Goal: Book appointment/travel/reservation

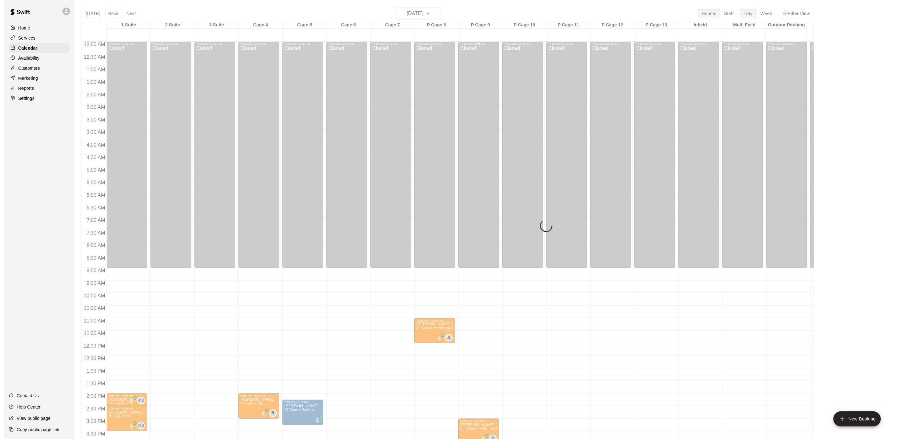
scroll to position [180, 0]
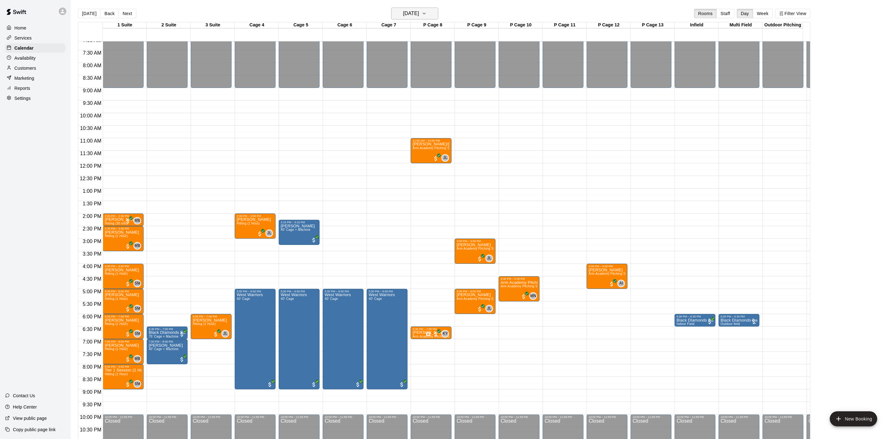
click at [427, 13] on icon "button" at bounding box center [424, 14] width 5 height 8
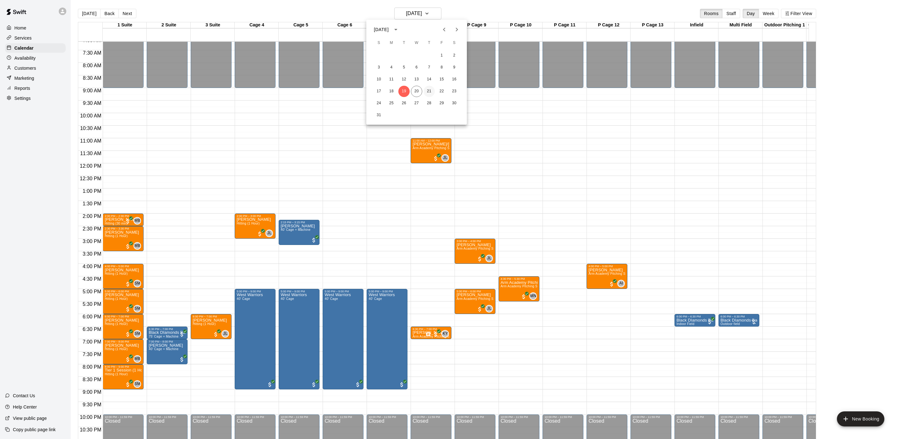
click at [428, 91] on button "21" at bounding box center [429, 91] width 11 height 11
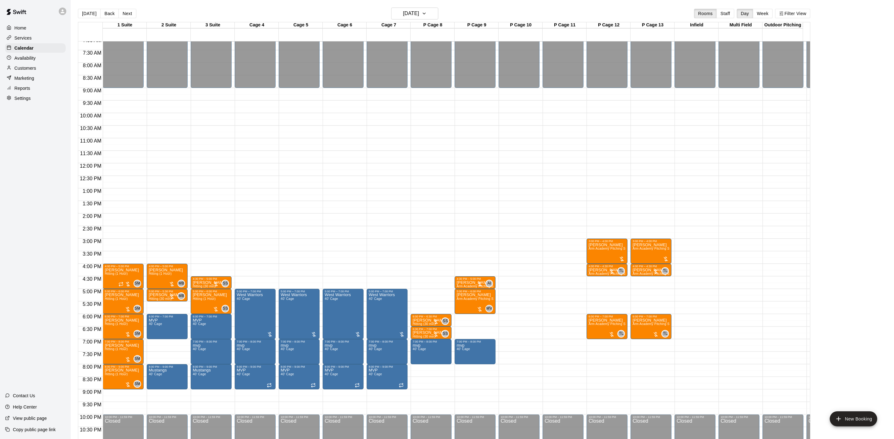
click at [293, 266] on div "12:00 AM – 9:00 AM Closed 5:00 PM – 7:00 PM West Warriors 40' Cage 7:00 PM – 8:…" at bounding box center [299, 163] width 41 height 603
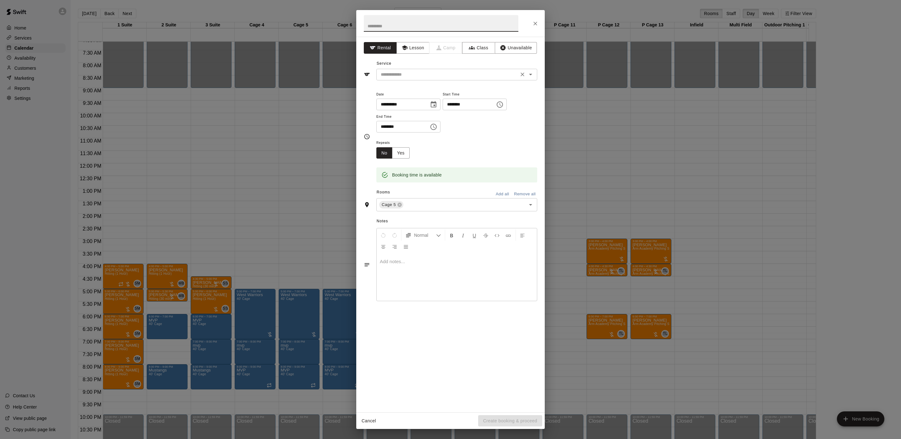
click at [531, 74] on icon "Open" at bounding box center [531, 75] width 8 height 8
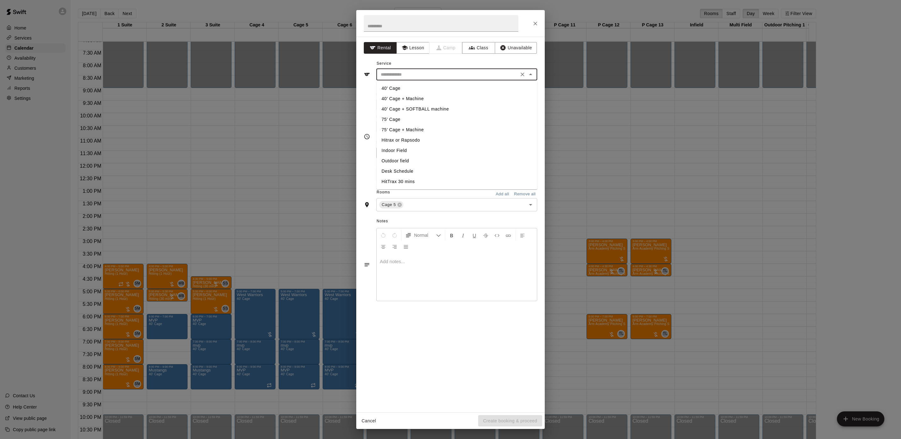
click at [421, 97] on li "40’ Cage + Machine" at bounding box center [457, 99] width 161 height 10
type input "**********"
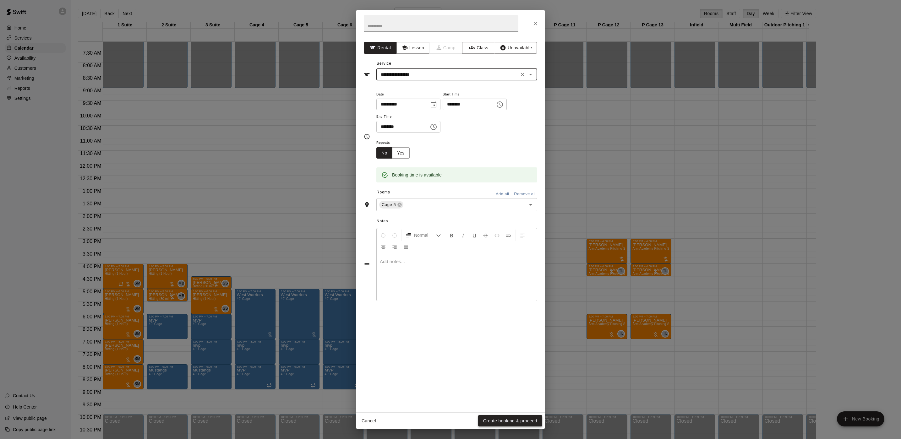
click at [503, 421] on button "Create booking & proceed" at bounding box center [510, 422] width 64 height 12
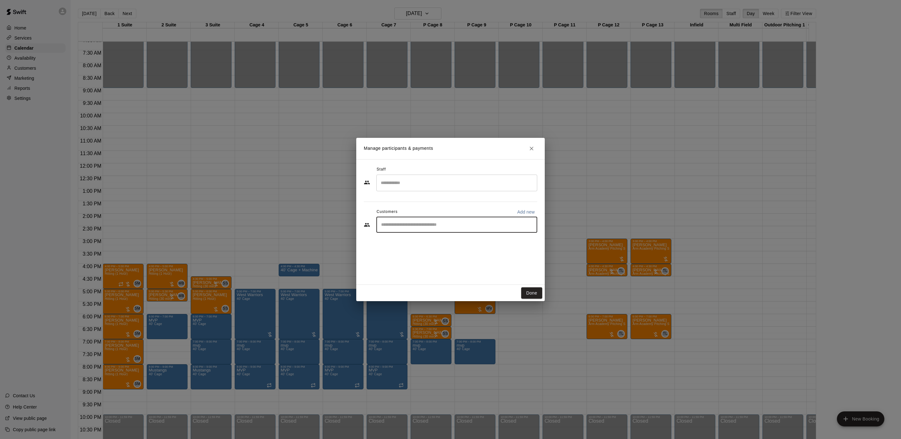
click at [465, 224] on input "Start typing to search customers..." at bounding box center [456, 225] width 155 height 6
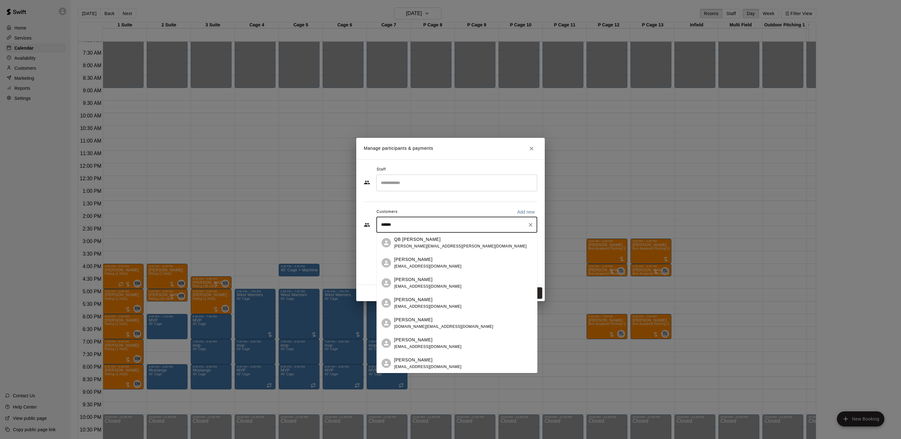
type input "*******"
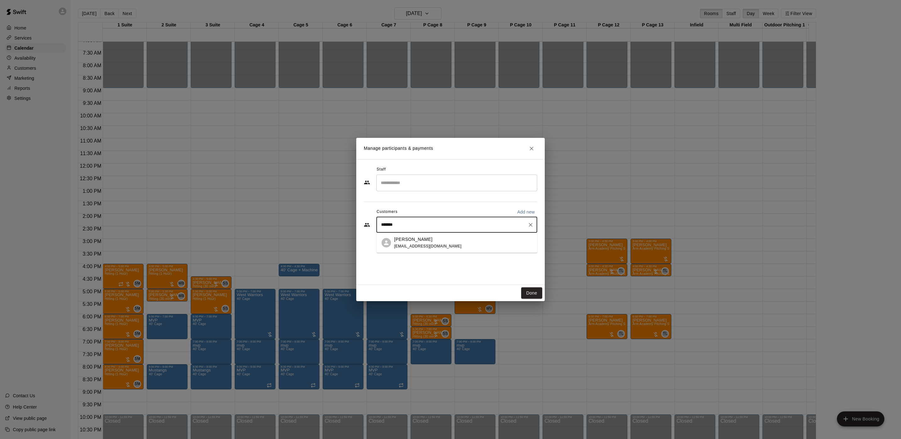
click at [432, 240] on div "[PERSON_NAME]" at bounding box center [428, 239] width 68 height 7
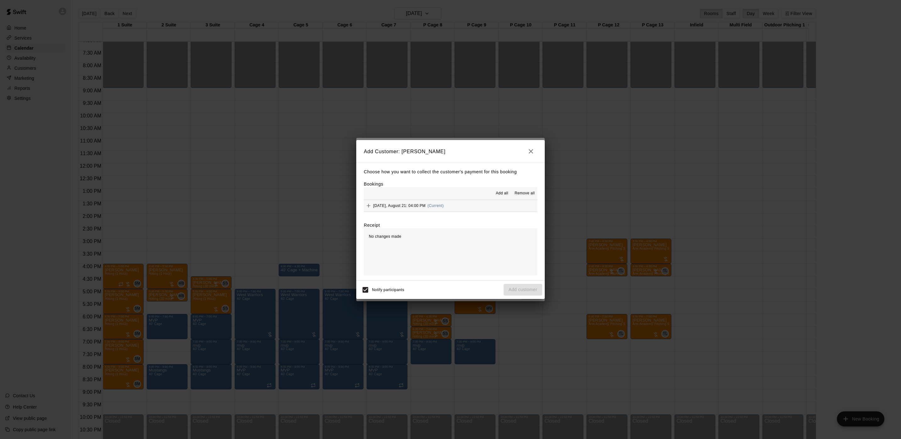
click at [506, 192] on span "Add all" at bounding box center [502, 193] width 13 height 6
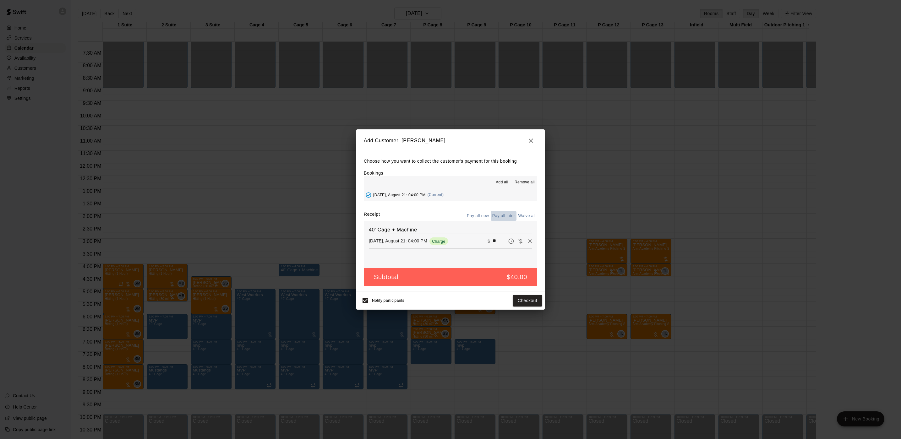
click at [504, 215] on button "Pay all later" at bounding box center [504, 216] width 26 height 10
click at [518, 298] on button "Add customer" at bounding box center [523, 301] width 39 height 12
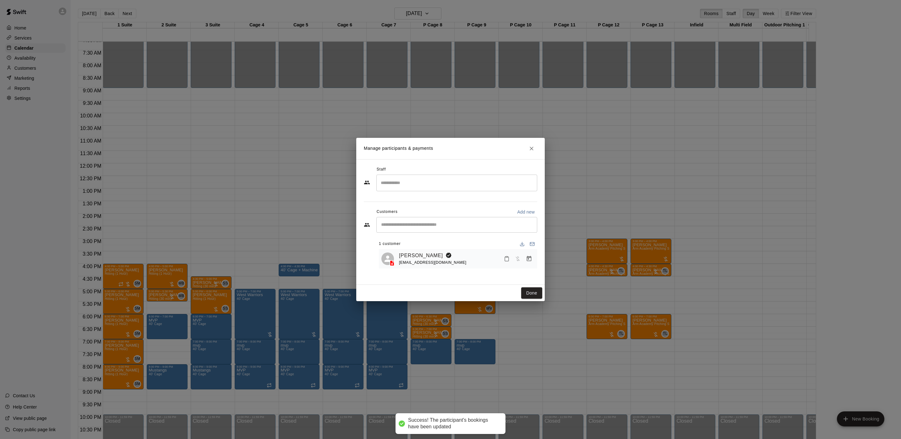
drag, startPoint x: 533, startPoint y: 289, endPoint x: 525, endPoint y: 330, distance: 42.5
click at [534, 289] on button "Done" at bounding box center [531, 294] width 21 height 12
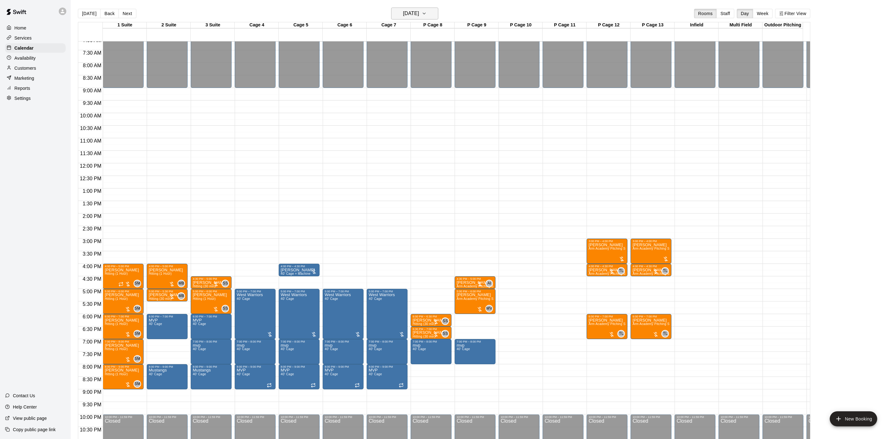
click at [427, 13] on icon "button" at bounding box center [424, 14] width 5 height 8
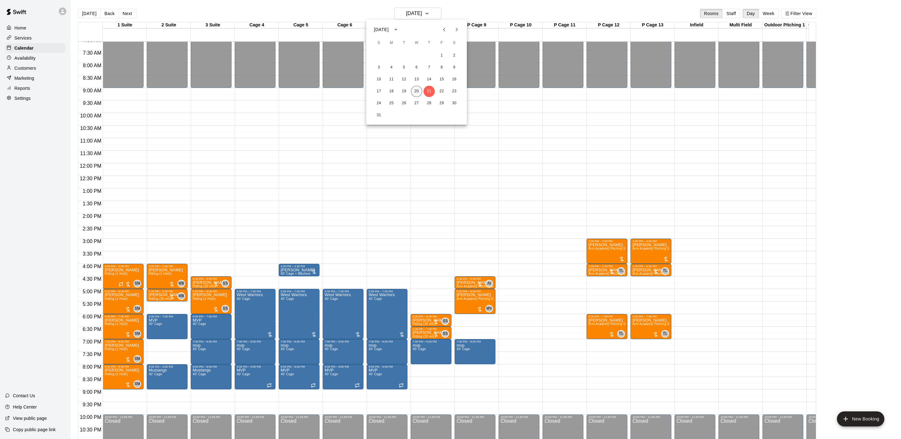
click at [419, 90] on button "20" at bounding box center [416, 91] width 11 height 11
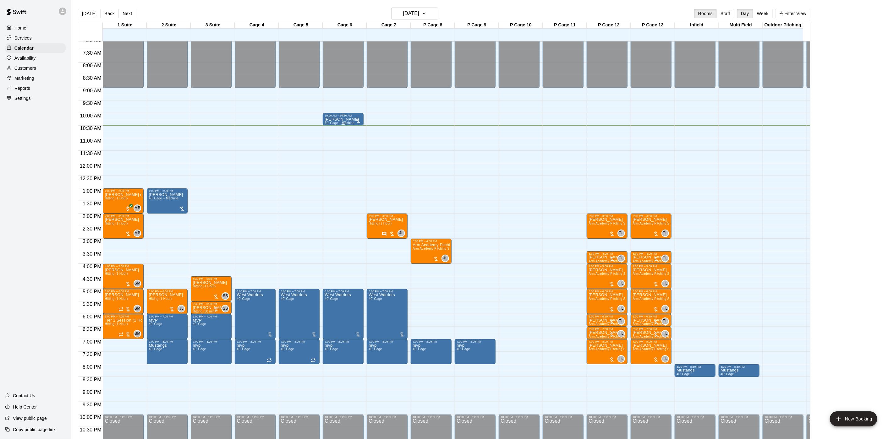
click at [342, 119] on p "[PERSON_NAME]" at bounding box center [342, 119] width 34 height 0
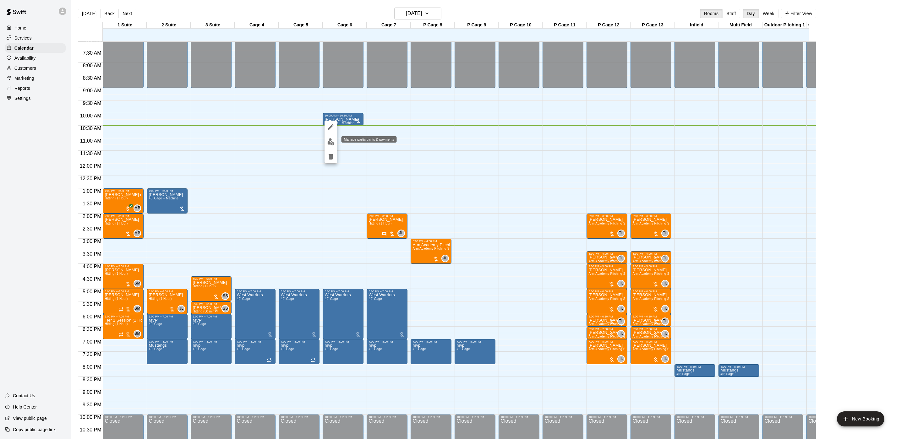
click at [328, 141] on img "edit" at bounding box center [331, 141] width 7 height 7
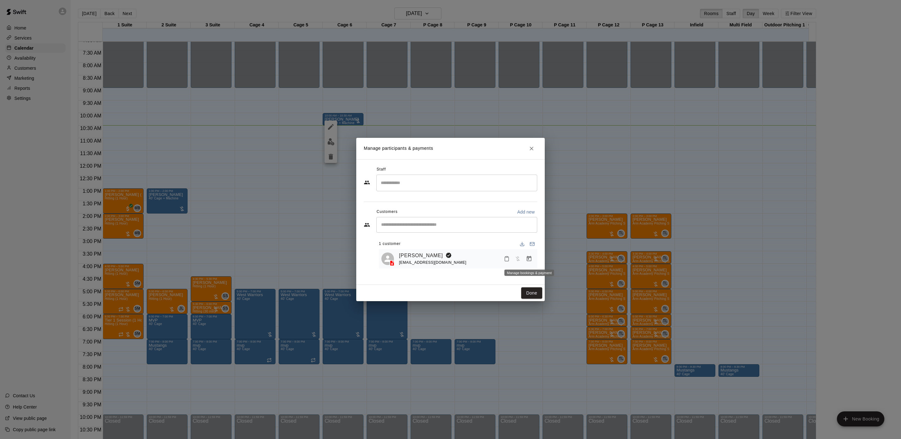
click at [530, 260] on icon "Manage bookings & payment" at bounding box center [529, 259] width 6 height 6
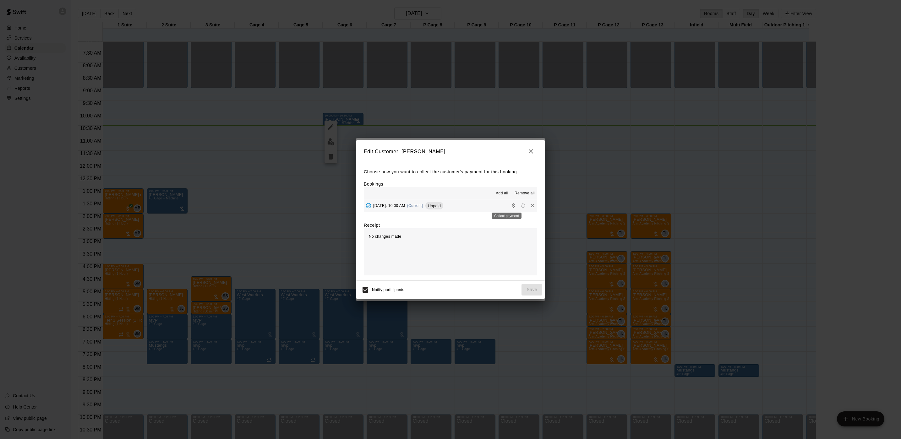
click at [511, 207] on icon "Collect payment" at bounding box center [514, 206] width 6 height 6
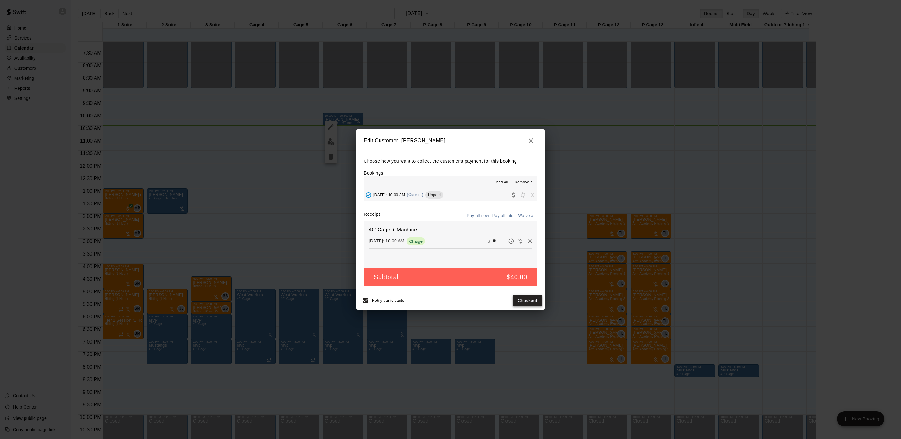
click at [524, 297] on button "Checkout" at bounding box center [528, 301] width 30 height 12
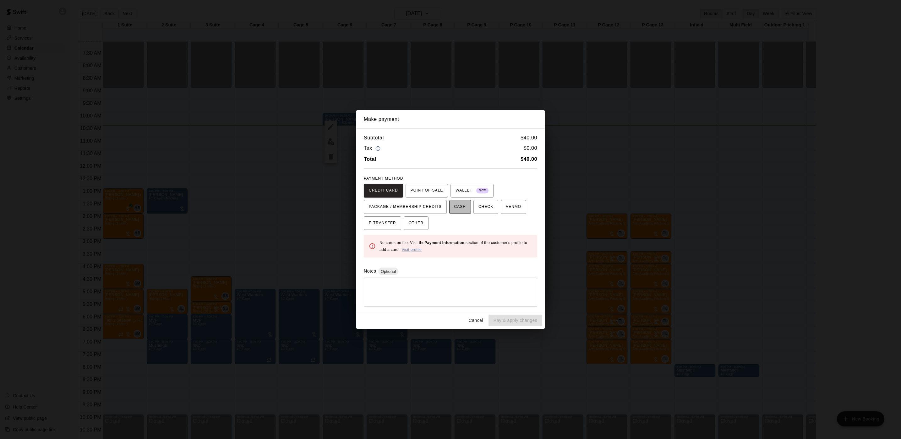
click at [454, 209] on span "CASH" at bounding box center [460, 207] width 12 height 10
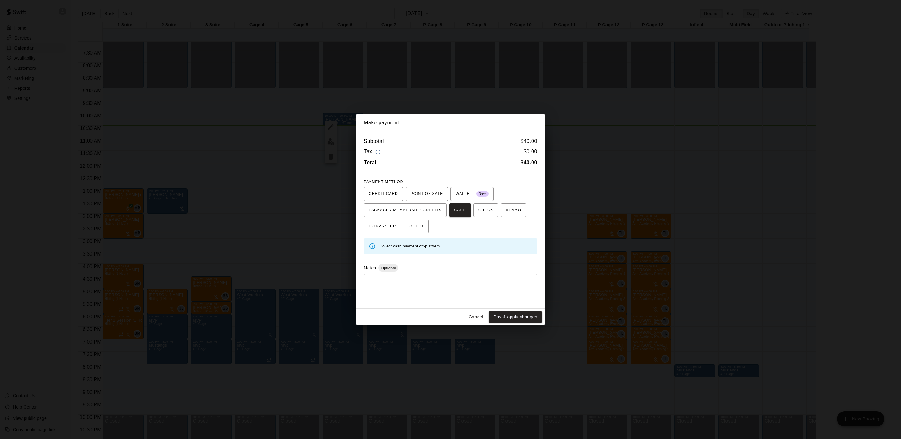
click at [507, 309] on div "Make payment Subtotal $ 40.00 Tax $ 0.00 Total $ 40.00 PAYMENT METHOD CREDIT CA…" at bounding box center [450, 220] width 189 height 212
drag, startPoint x: 507, startPoint y: 319, endPoint x: 508, endPoint y: 326, distance: 7.6
click at [507, 321] on button "Pay & apply changes" at bounding box center [516, 317] width 54 height 12
